Goal: Transaction & Acquisition: Subscribe to service/newsletter

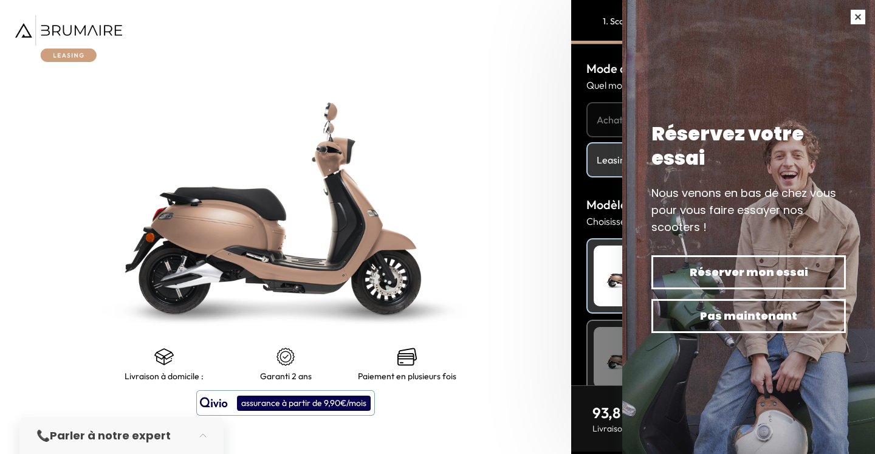
click at [860, 15] on button "button" at bounding box center [858, 17] width 34 height 34
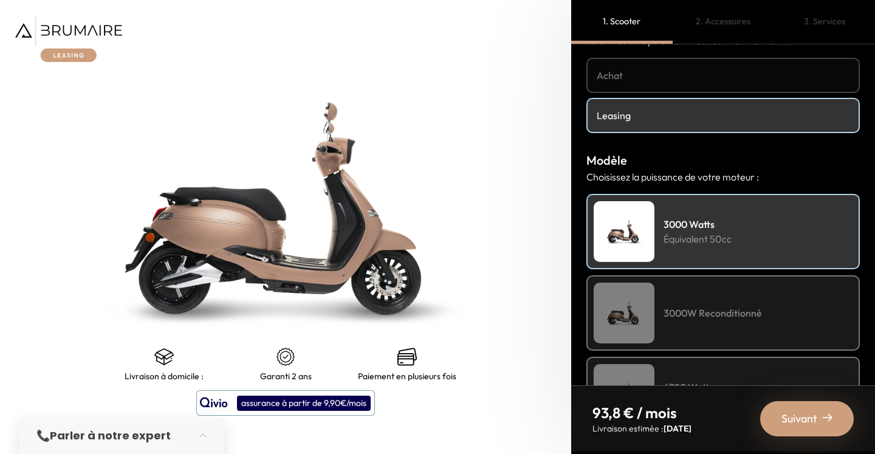
scroll to position [45, 0]
drag, startPoint x: 591, startPoint y: 162, endPoint x: 660, endPoint y: 174, distance: 70.3
click at [660, 174] on div "Modèle Choisissez la puissance de votre moteur : 3000 Watts Équivalent 50cc 300…" at bounding box center [724, 291] width 274 height 281
click at [660, 174] on p "Choisissez la puissance de votre moteur :" at bounding box center [724, 176] width 274 height 15
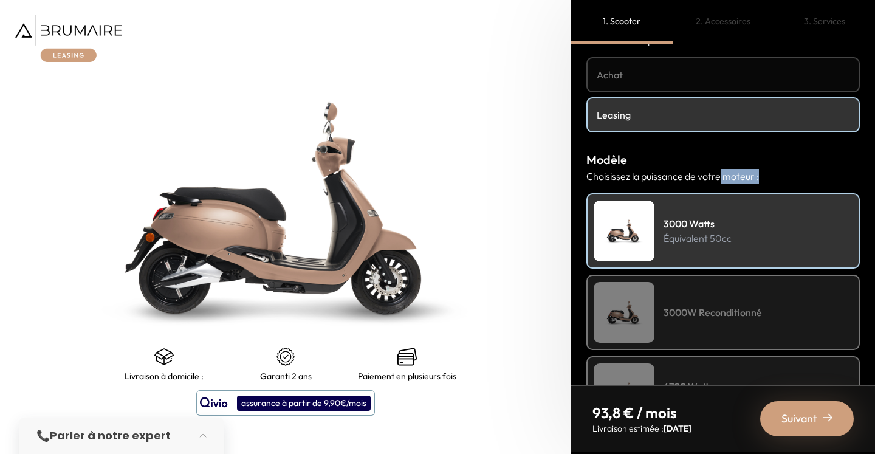
click at [660, 174] on p "Choisissez la puissance de votre moteur :" at bounding box center [724, 176] width 274 height 15
click at [635, 177] on p "Choisissez la puissance de votre moteur :" at bounding box center [724, 176] width 274 height 15
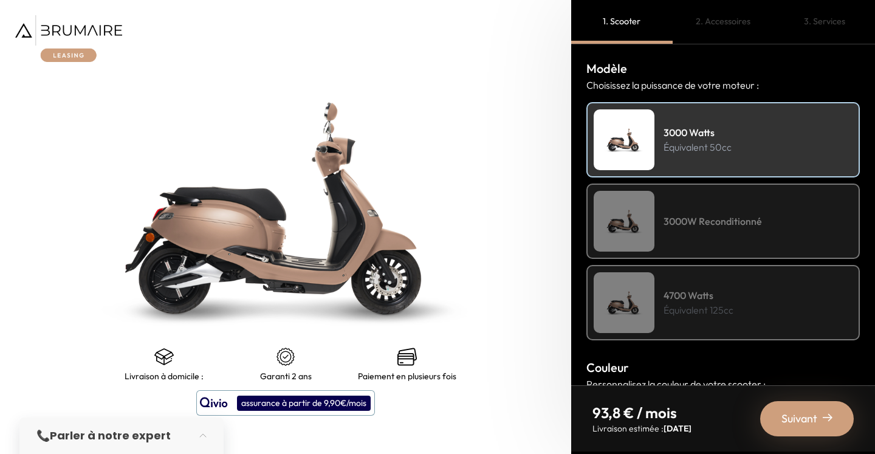
scroll to position [137, 0]
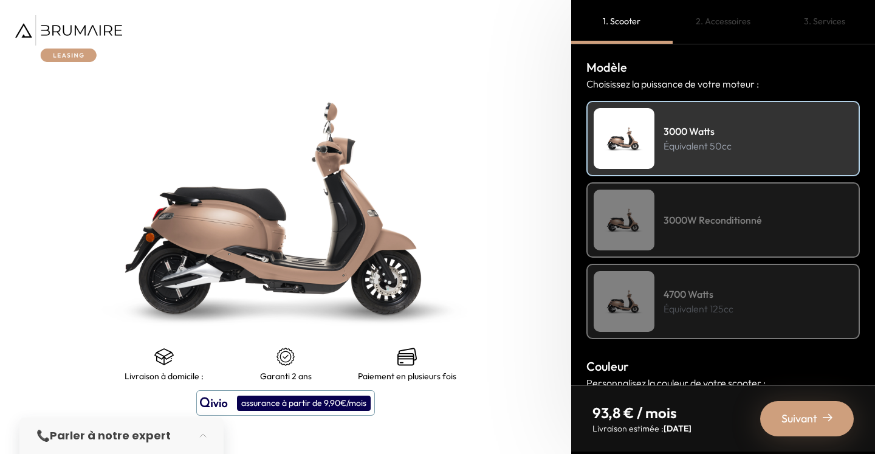
click at [668, 220] on h4 "3000W Reconditionné" at bounding box center [713, 220] width 98 height 15
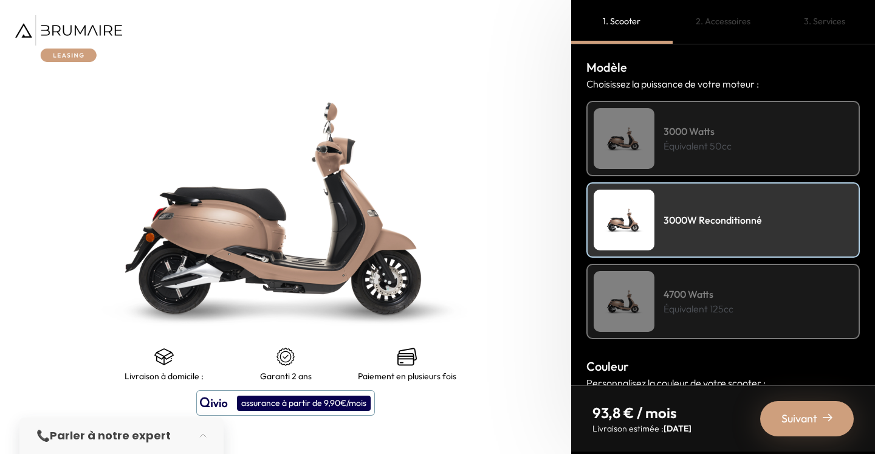
click at [627, 135] on img at bounding box center [624, 138] width 61 height 61
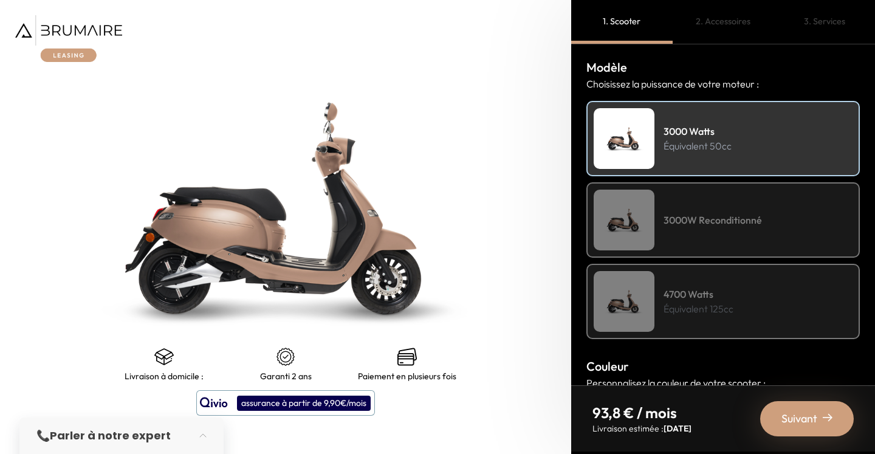
click at [626, 212] on img at bounding box center [624, 220] width 61 height 61
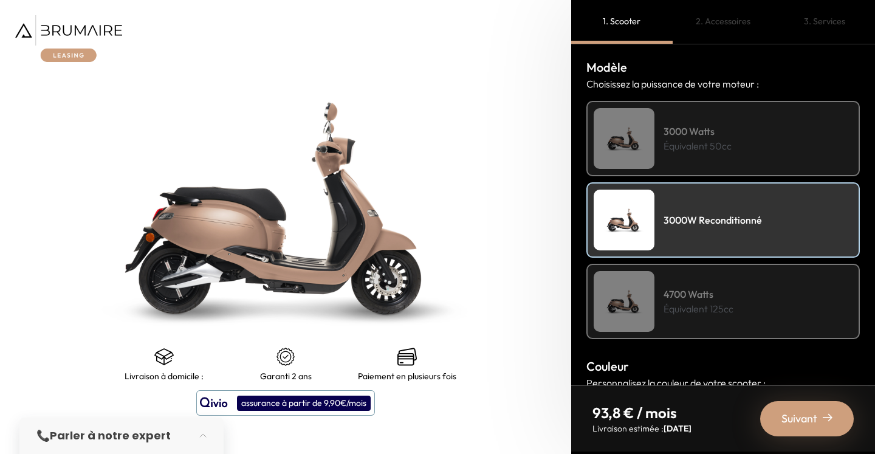
click at [636, 132] on img at bounding box center [624, 138] width 61 height 61
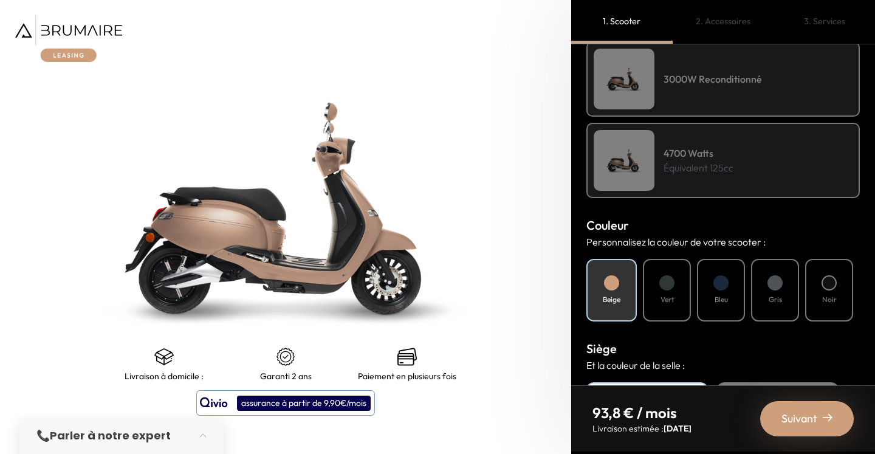
scroll to position [283, 0]
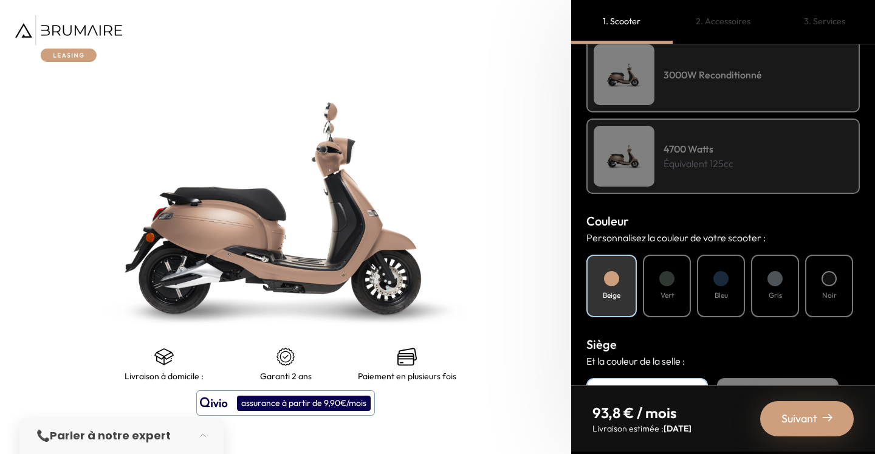
click at [666, 282] on div at bounding box center [667, 278] width 15 height 15
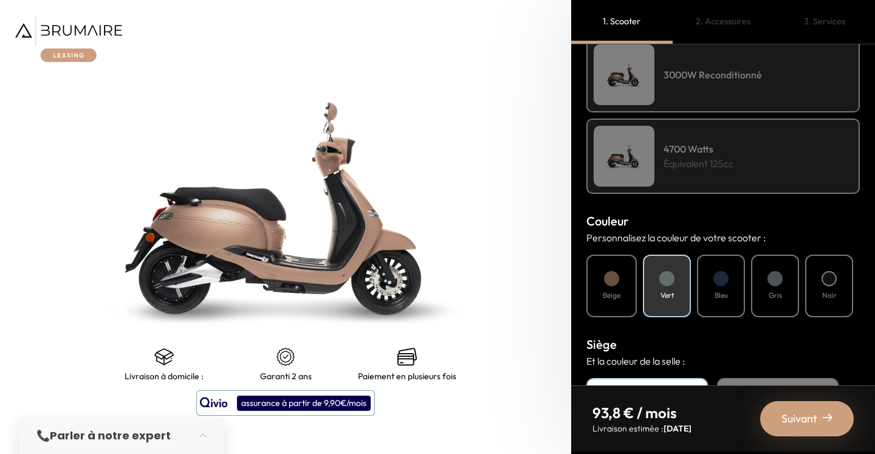
click at [716, 282] on div at bounding box center [721, 278] width 15 height 15
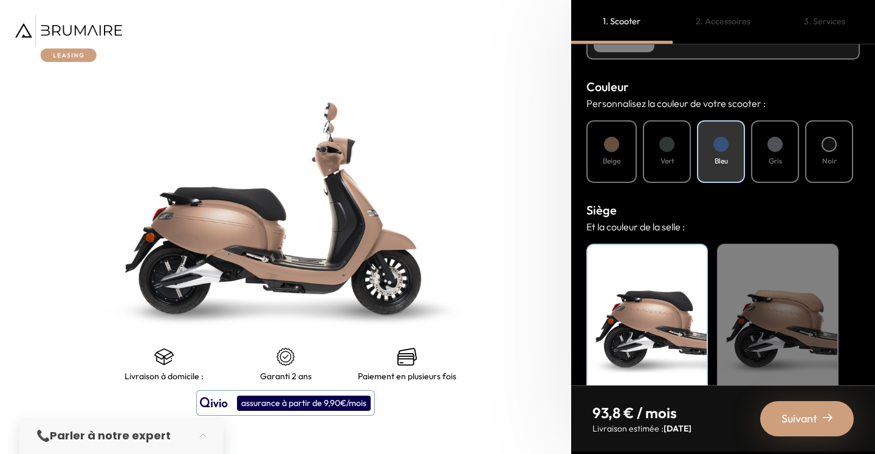
scroll to position [443, 0]
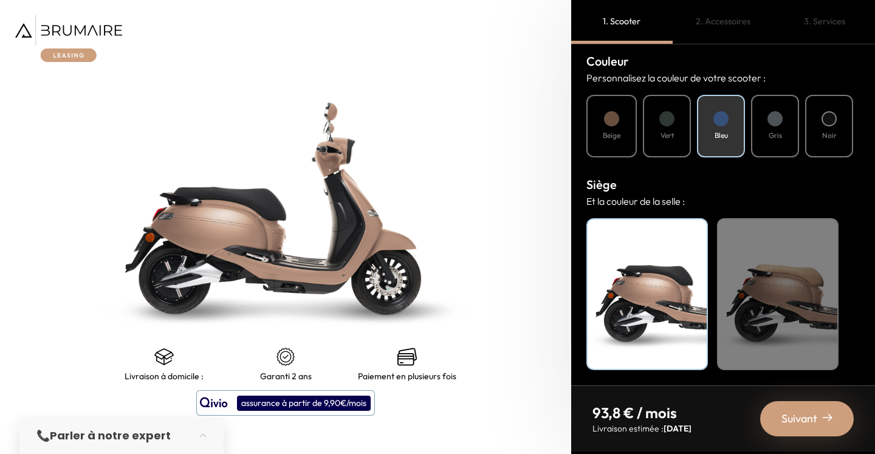
click at [658, 133] on div "Vert" at bounding box center [667, 126] width 48 height 63
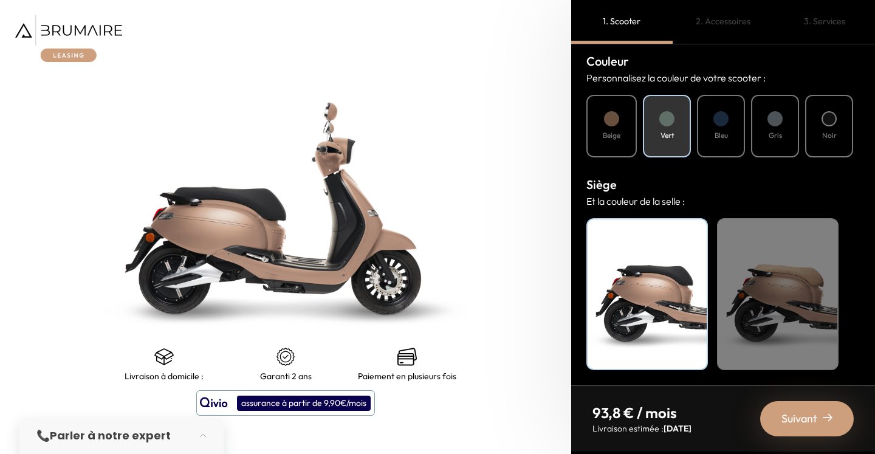
click at [765, 300] on div "Beige" at bounding box center [778, 294] width 122 height 152
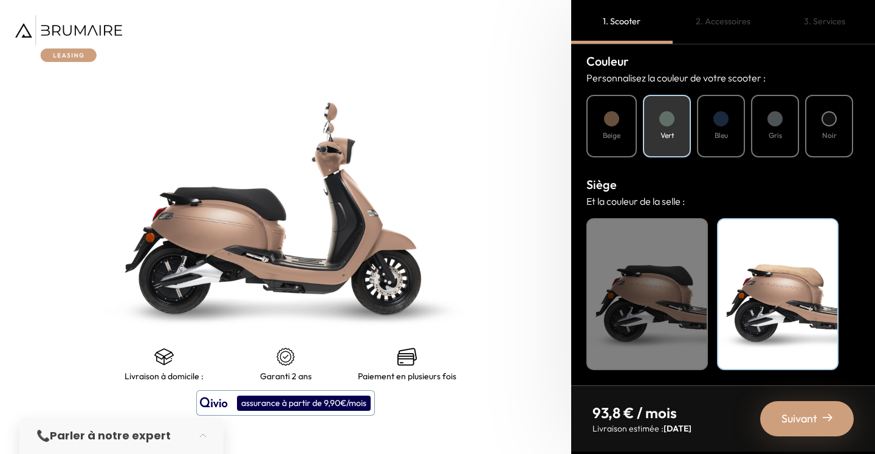
click at [674, 429] on span "[DATE]" at bounding box center [678, 428] width 28 height 11
click at [649, 406] on p "93,8 € / mois" at bounding box center [642, 412] width 99 height 19
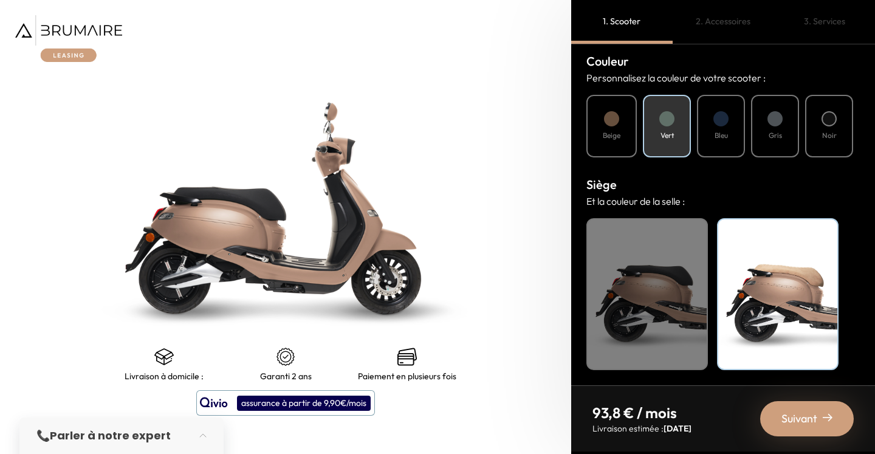
click at [822, 423] on div "Suivant" at bounding box center [808, 418] width 94 height 35
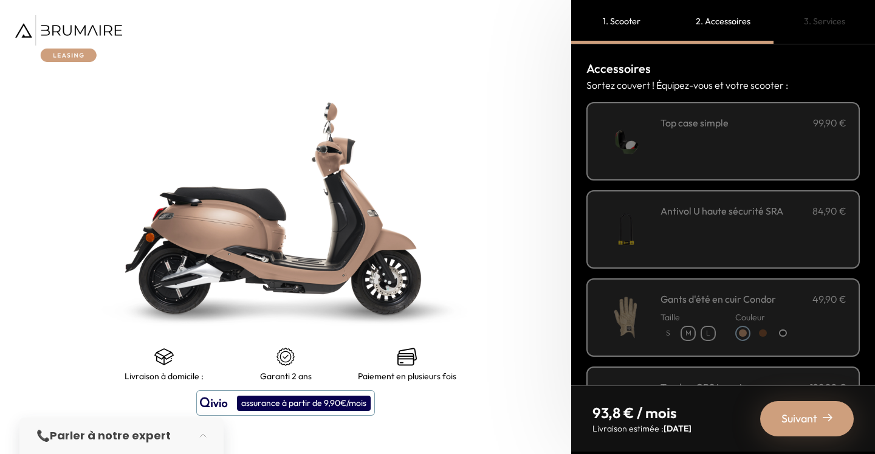
click at [578, 150] on div "Accessoires Sortez couvert ! Équipez-vous et votre scooter : Couleur" at bounding box center [723, 214] width 304 height 341
click at [686, 156] on div "**********" at bounding box center [754, 142] width 186 height 52
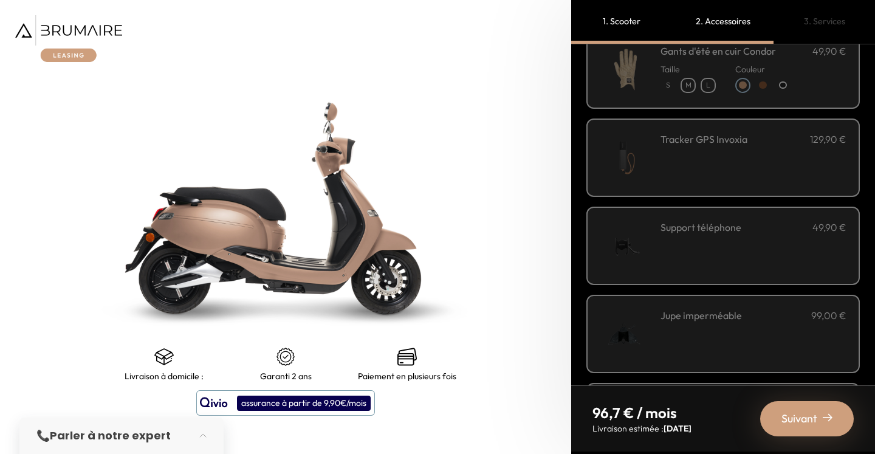
scroll to position [253, 0]
click at [678, 246] on div "Support téléphone 49,90 €" at bounding box center [754, 241] width 186 height 52
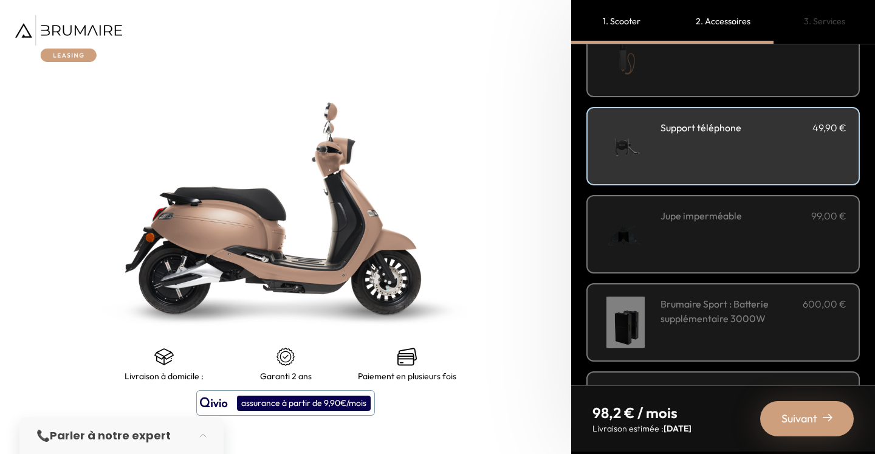
scroll to position [350, 0]
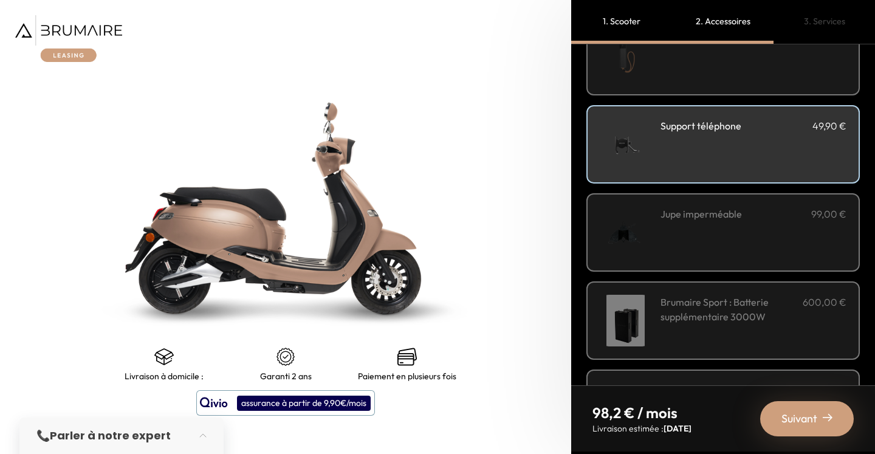
click at [690, 247] on div "Jupe imperméable 99,00 €" at bounding box center [754, 233] width 186 height 52
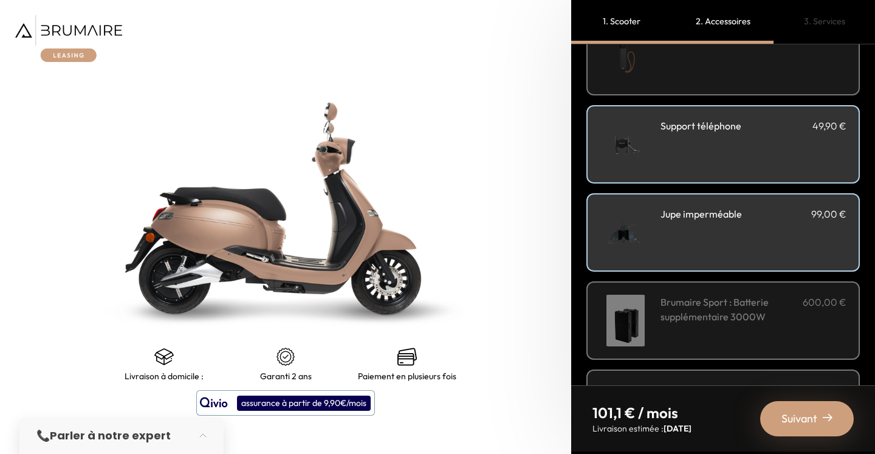
scroll to position [427, 0]
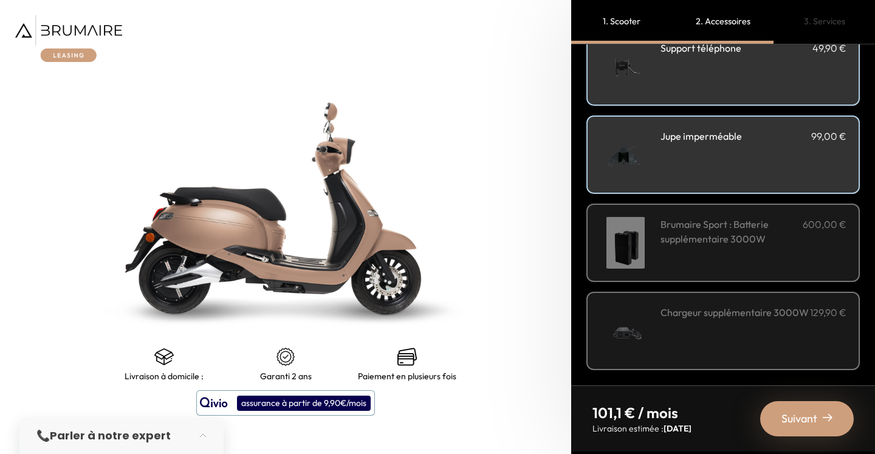
click at [814, 433] on div "Suivant" at bounding box center [808, 418] width 94 height 35
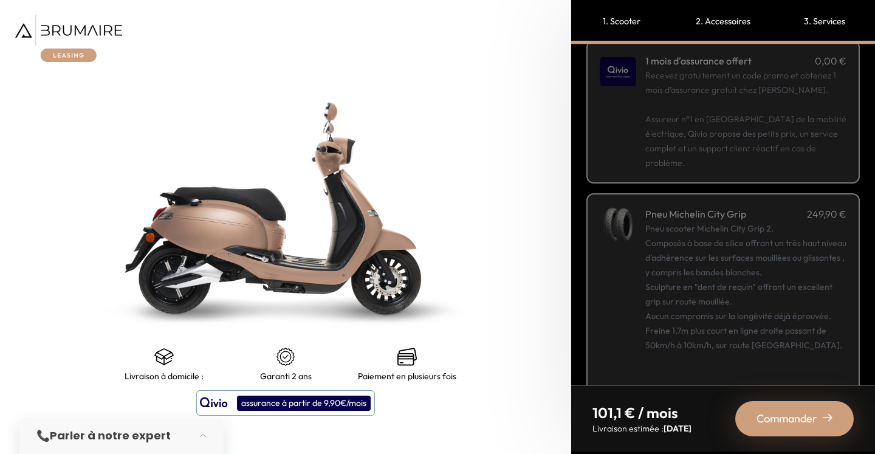
scroll to position [211, 0]
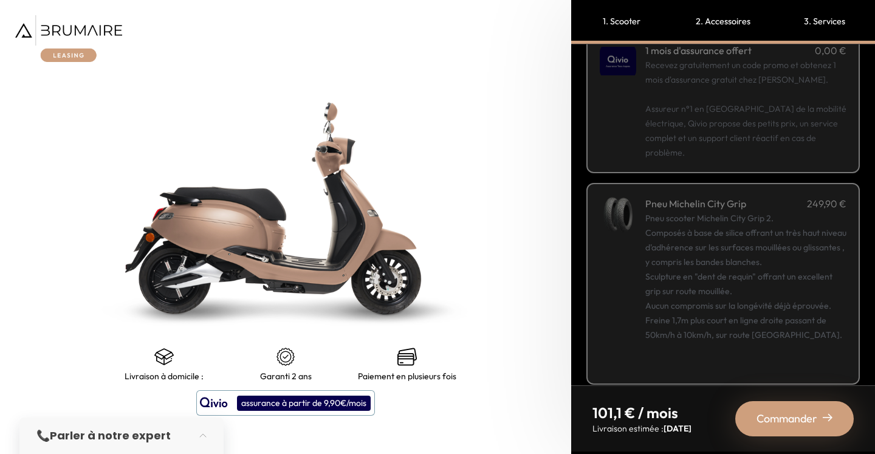
click at [599, 419] on p "101,1 € / mois" at bounding box center [642, 412] width 99 height 19
click at [596, 409] on p "101,1 € / mois" at bounding box center [642, 412] width 99 height 19
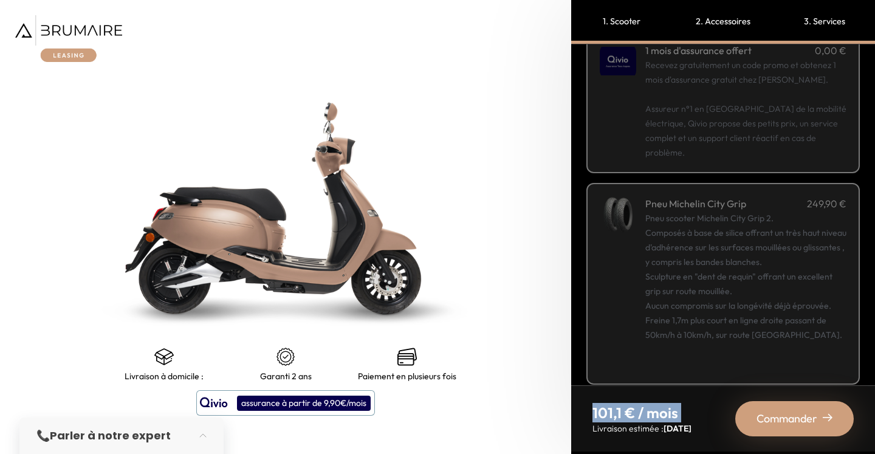
click at [596, 409] on p "101,1 € / mois" at bounding box center [642, 412] width 99 height 19
click at [626, 412] on p "101,1 € / mois" at bounding box center [642, 412] width 99 height 19
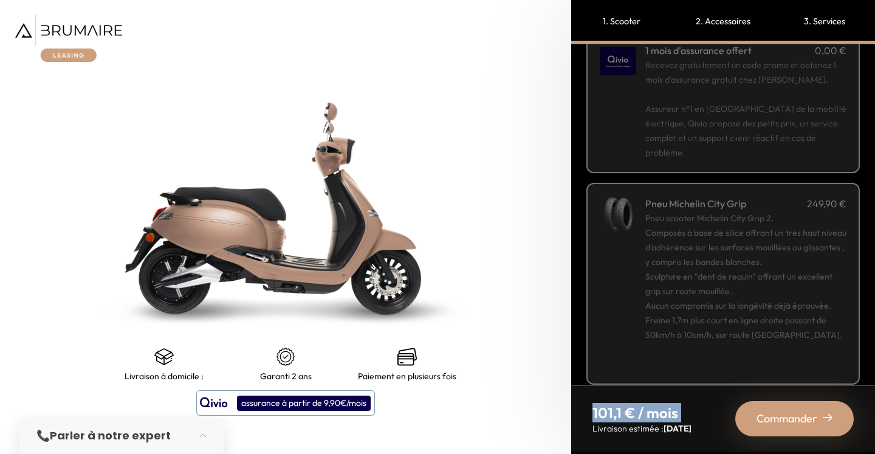
click at [626, 412] on p "101,1 € / mois" at bounding box center [642, 412] width 99 height 19
click at [641, 415] on p "101,1 € / mois" at bounding box center [642, 412] width 99 height 19
click at [625, 404] on p "101,1 € / mois" at bounding box center [642, 412] width 99 height 19
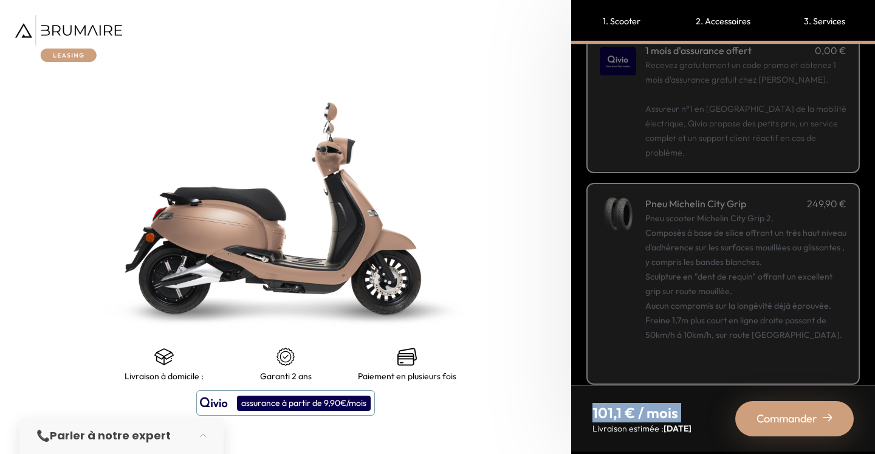
click at [625, 404] on p "101,1 € / mois" at bounding box center [642, 412] width 99 height 19
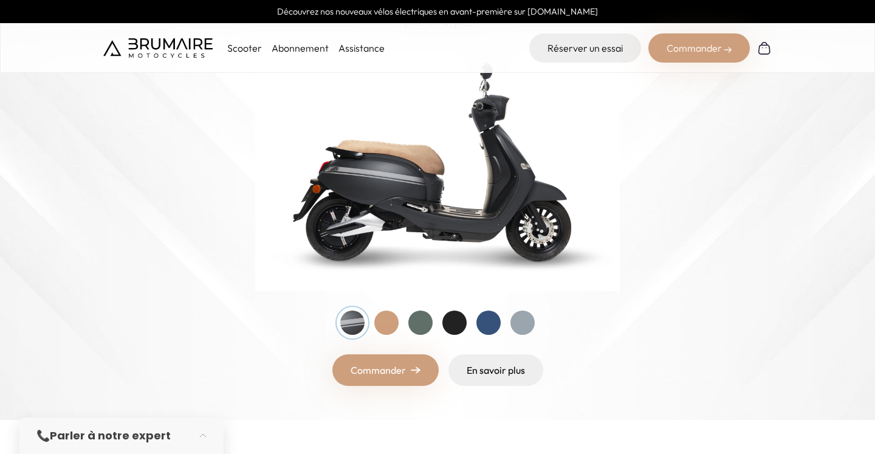
scroll to position [166, 0]
click at [427, 328] on div at bounding box center [421, 323] width 24 height 24
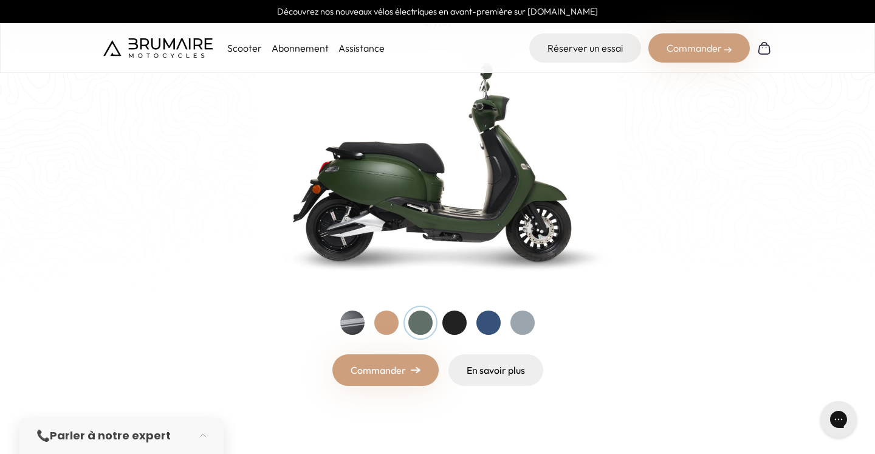
click at [488, 325] on div at bounding box center [489, 323] width 24 height 24
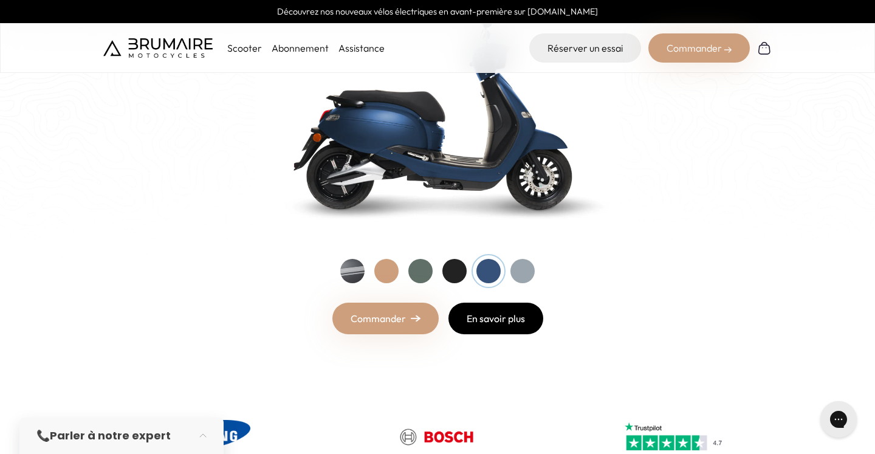
scroll to position [0, 0]
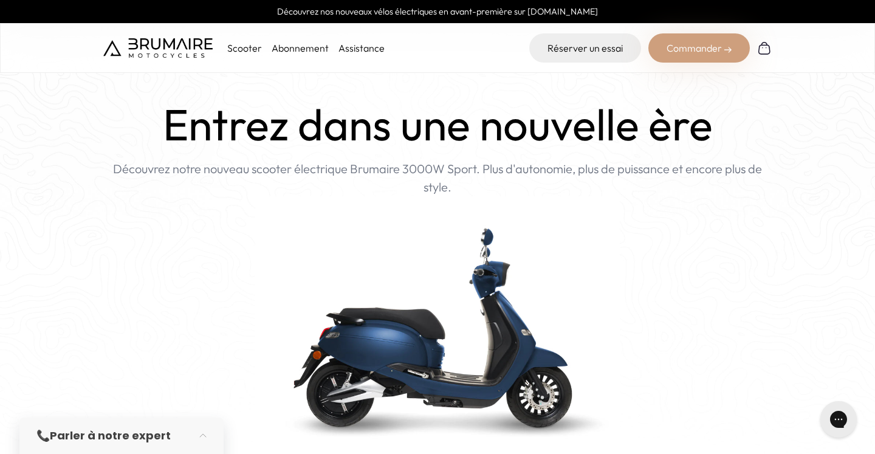
click at [302, 49] on link "Abonnement" at bounding box center [300, 48] width 57 height 12
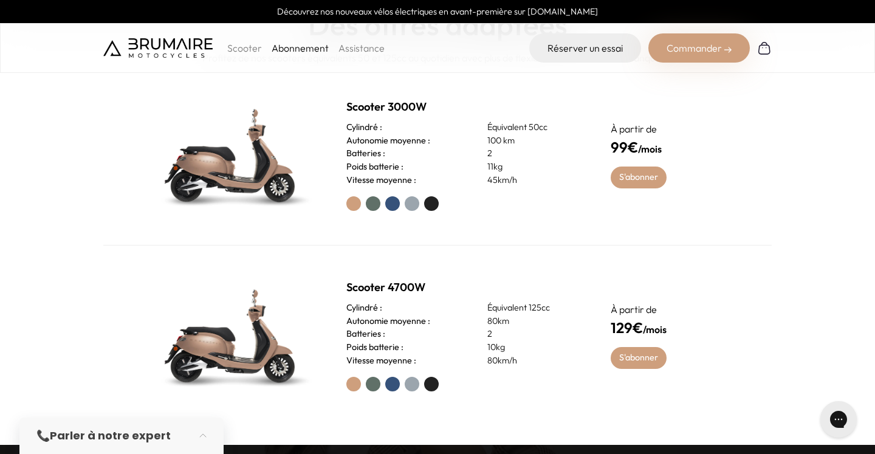
scroll to position [520, 0]
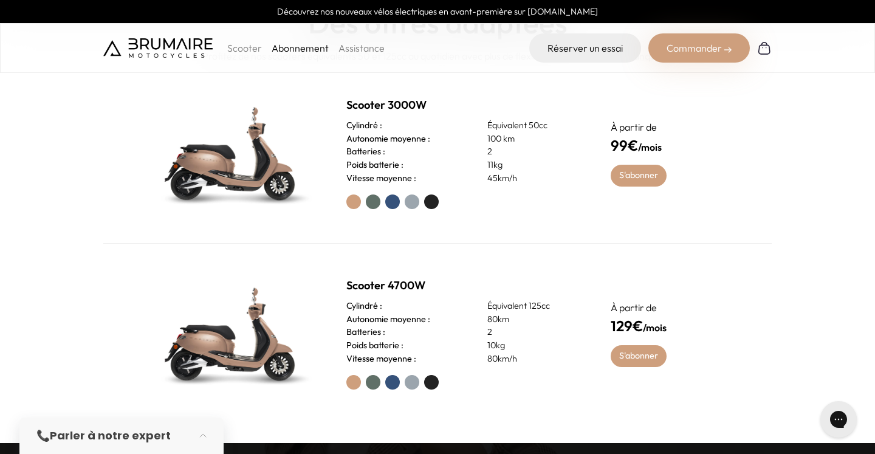
drag, startPoint x: 610, startPoint y: 308, endPoint x: 676, endPoint y: 328, distance: 68.7
click at [676, 328] on div "À partir de 129€ /mois S'abonner" at bounding box center [669, 333] width 117 height 67
click at [676, 328] on h4 "129€ /mois" at bounding box center [669, 326] width 117 height 22
drag, startPoint x: 676, startPoint y: 328, endPoint x: 612, endPoint y: 303, distance: 68.9
click at [612, 303] on div "À partir de 129€ /mois S'abonner" at bounding box center [669, 333] width 117 height 67
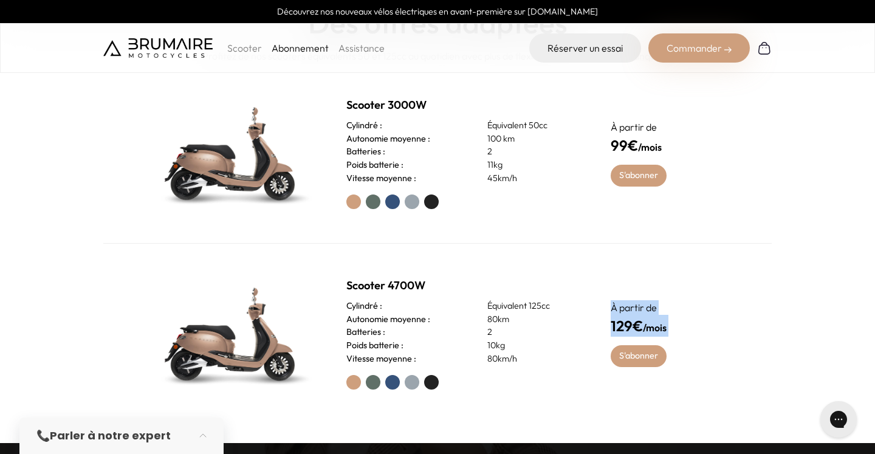
click at [612, 303] on p "À partir de" at bounding box center [669, 307] width 117 height 15
drag, startPoint x: 610, startPoint y: 304, endPoint x: 675, endPoint y: 324, distance: 68.1
click at [675, 324] on div "À partir de 129€ /mois S'abonner" at bounding box center [669, 333] width 117 height 67
click at [675, 324] on h4 "129€ /mois" at bounding box center [669, 326] width 117 height 22
